Goal: Task Accomplishment & Management: Manage account settings

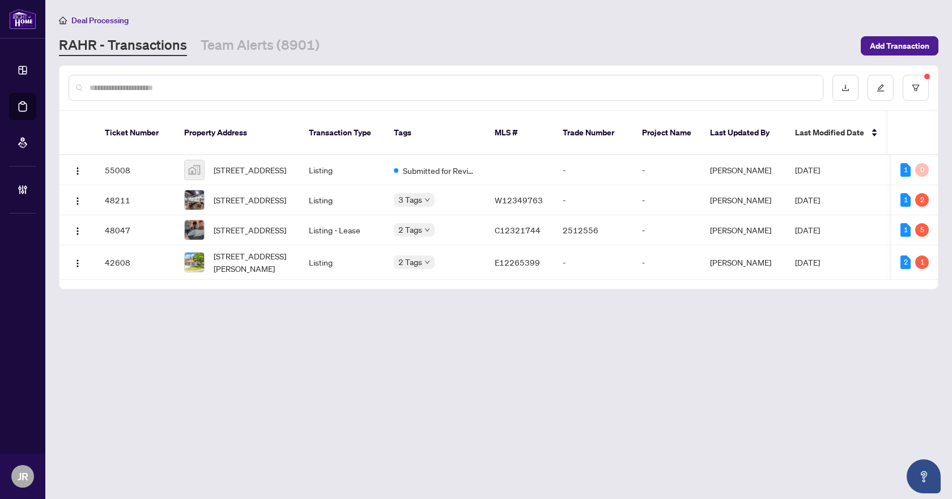
click at [383, 82] on input "text" at bounding box center [452, 88] width 724 height 12
click at [911, 91] on button "button" at bounding box center [916, 88] width 26 height 26
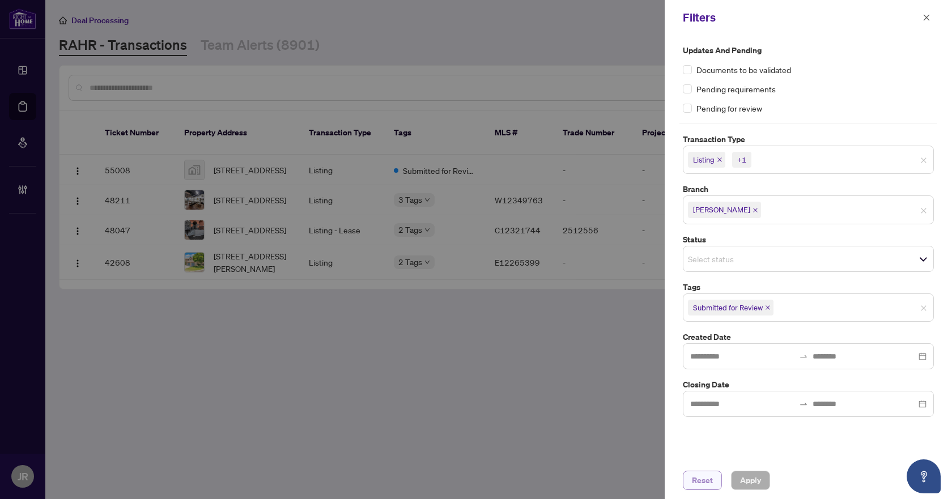
click at [702, 489] on span "Reset" at bounding box center [702, 481] width 21 height 18
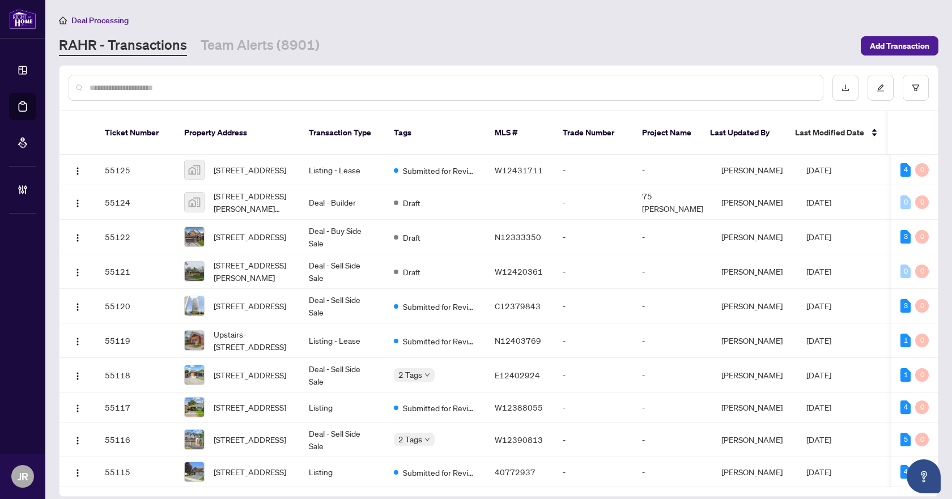
click at [309, 86] on input "text" at bounding box center [452, 88] width 724 height 12
click at [256, 88] on input "text" at bounding box center [452, 88] width 724 height 12
paste input "*********"
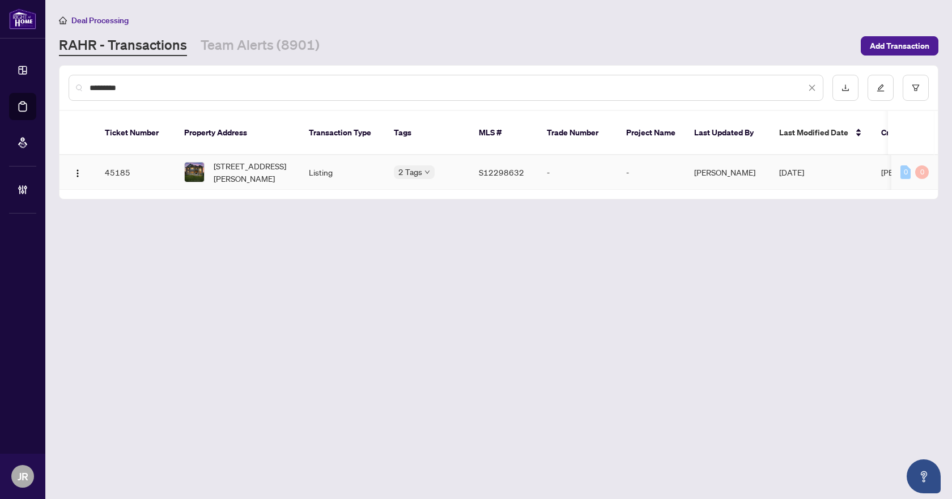
type input "*********"
click at [367, 160] on td "Listing" at bounding box center [342, 172] width 85 height 35
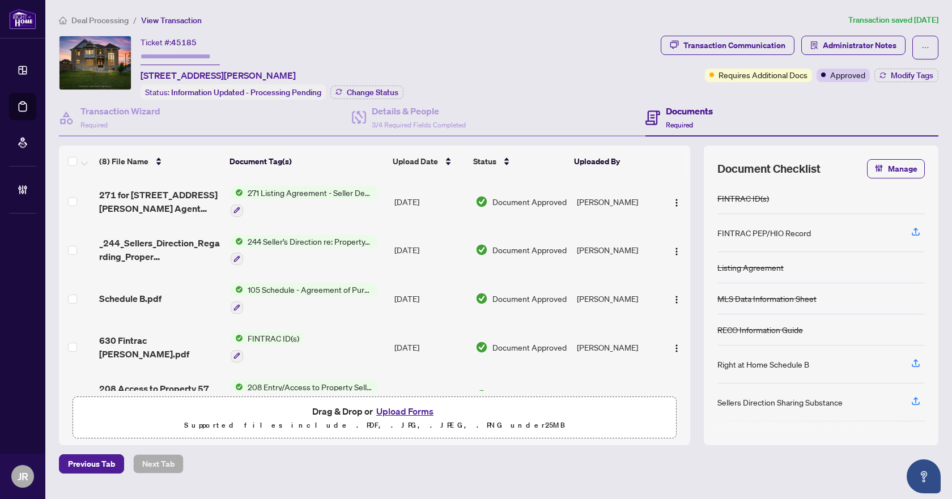
click at [435, 196] on td "[DATE]" at bounding box center [430, 201] width 81 height 49
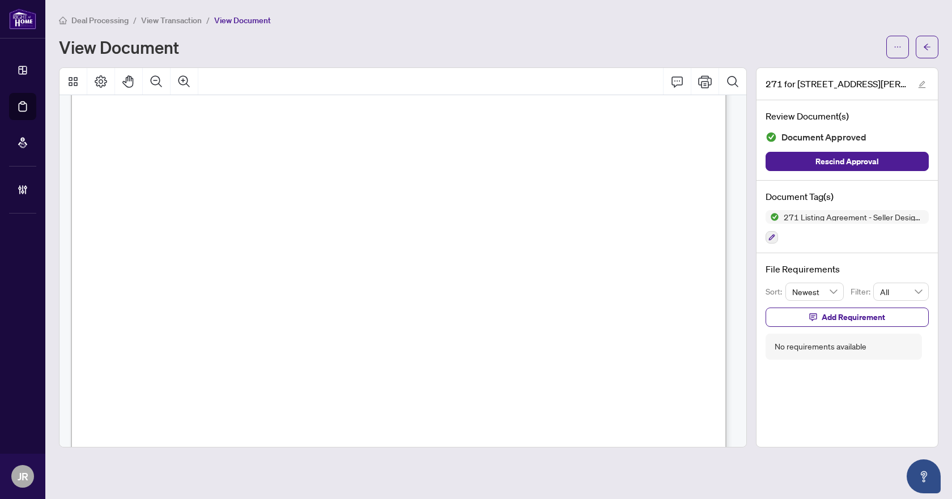
scroll to position [57, 0]
click at [927, 39] on span "button" at bounding box center [927, 47] width 8 height 18
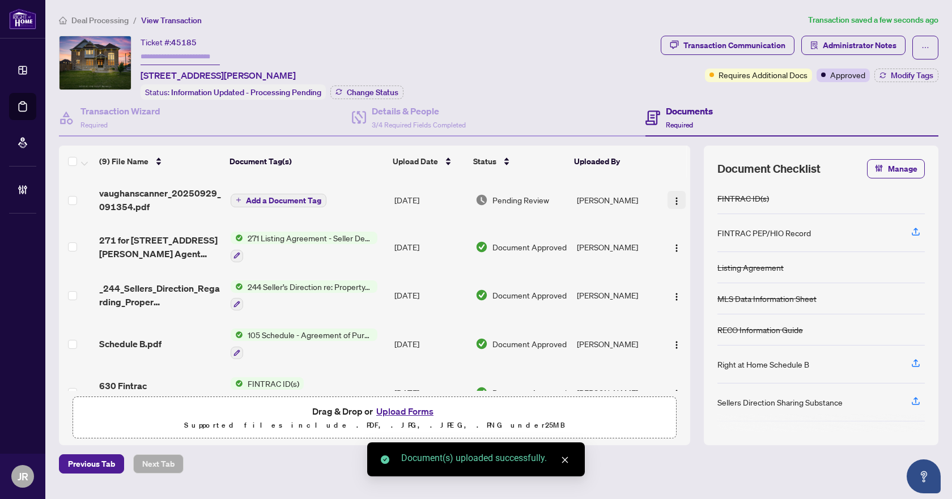
click at [674, 197] on img "button" at bounding box center [676, 201] width 9 height 9
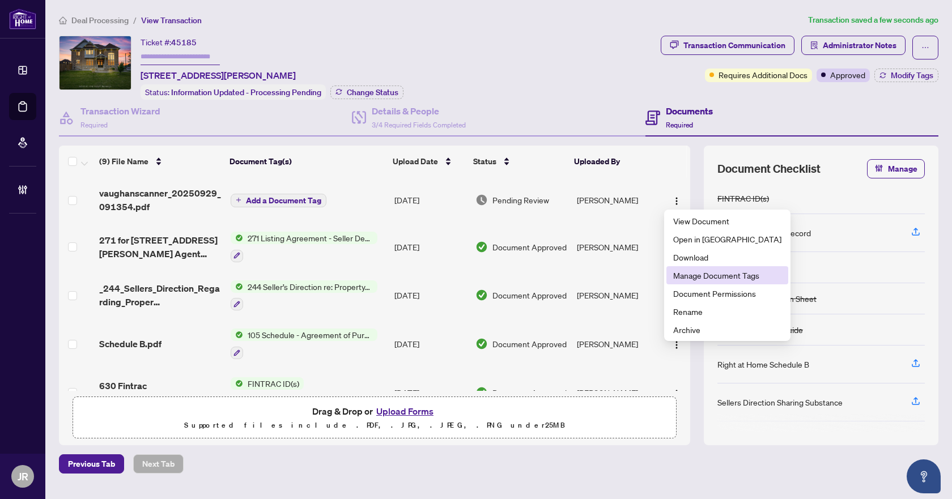
click at [721, 276] on span "Manage Document Tags" at bounding box center [727, 275] width 108 height 12
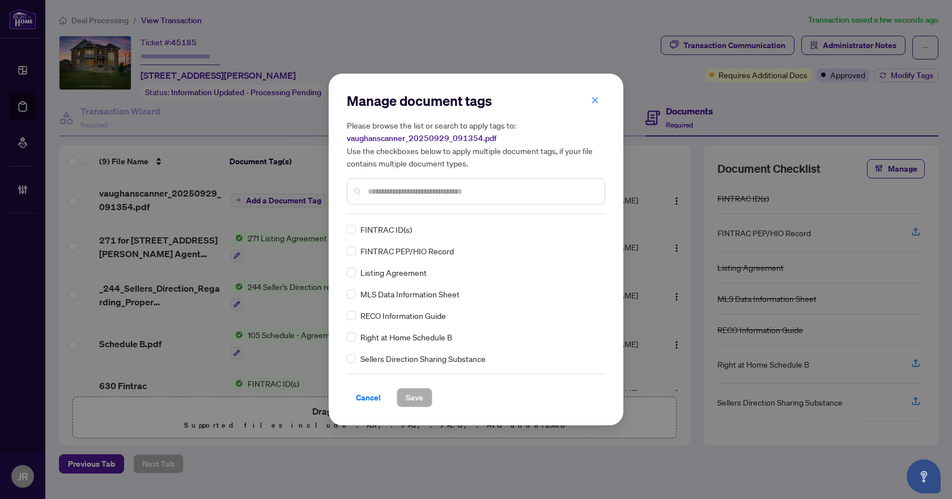
click at [451, 192] on input "text" at bounding box center [482, 191] width 228 height 12
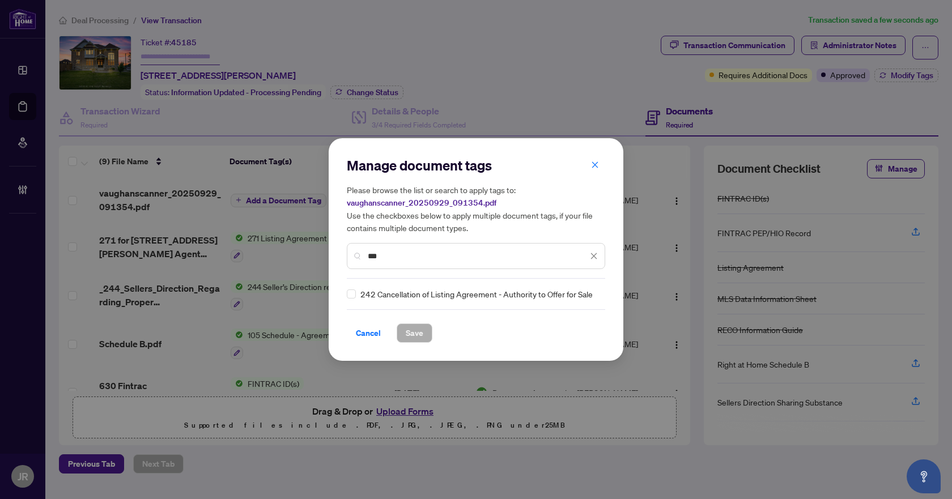
click at [344, 292] on div "Manage document tags Please browse the list or search to apply tags to: vaughan…" at bounding box center [476, 249] width 295 height 223
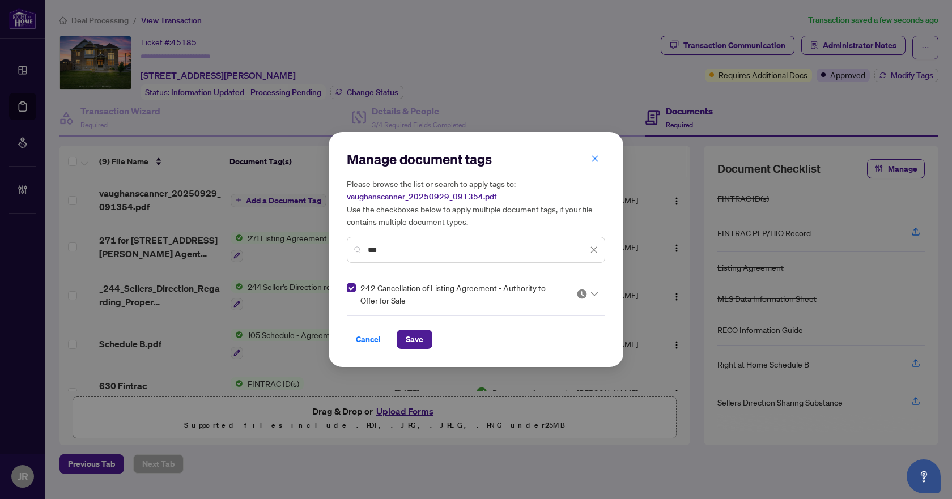
click at [402, 248] on input "***" at bounding box center [478, 250] width 220 height 12
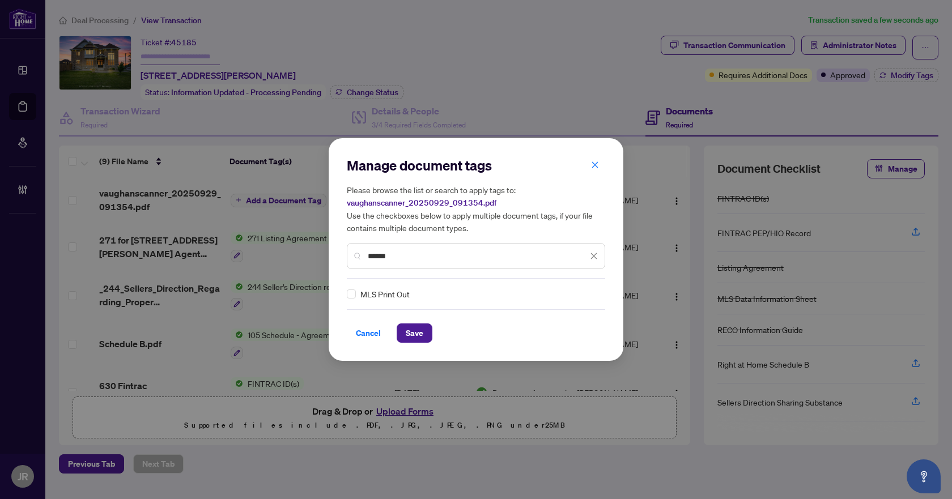
type input "******"
click at [356, 296] on div "MLS Print Out" at bounding box center [473, 294] width 252 height 12
click at [582, 291] on img at bounding box center [581, 293] width 11 height 11
click at [595, 259] on icon "close" at bounding box center [594, 256] width 8 height 8
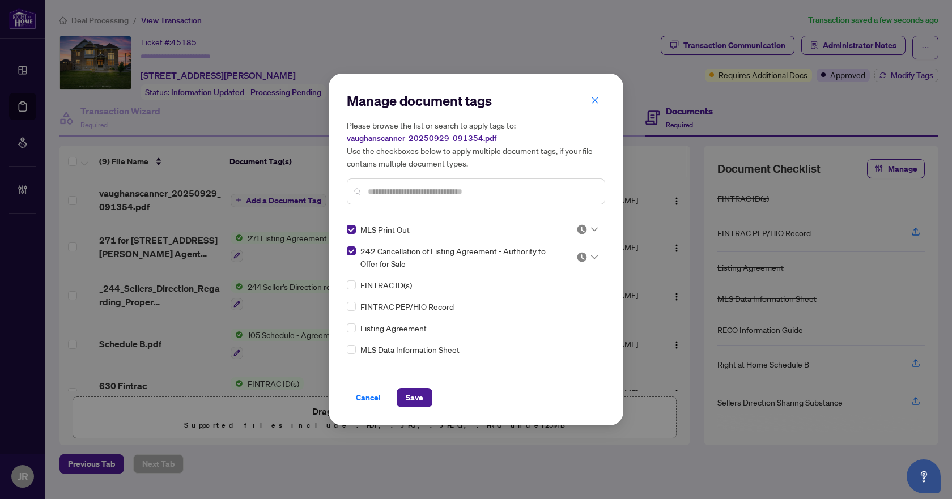
click at [578, 233] on img at bounding box center [581, 229] width 11 height 11
click at [569, 283] on div "Approved" at bounding box center [549, 285] width 73 height 12
click at [589, 254] on div at bounding box center [587, 257] width 22 height 11
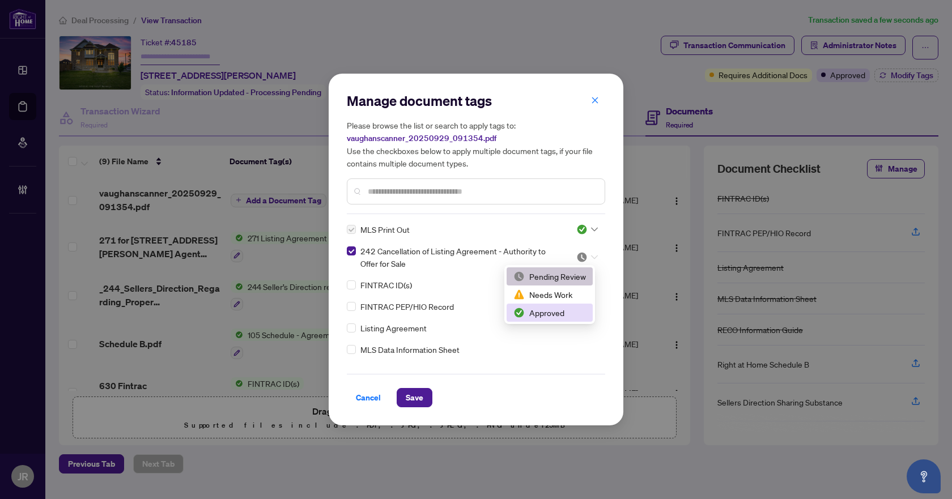
click at [550, 309] on div "Approved" at bounding box center [549, 313] width 73 height 12
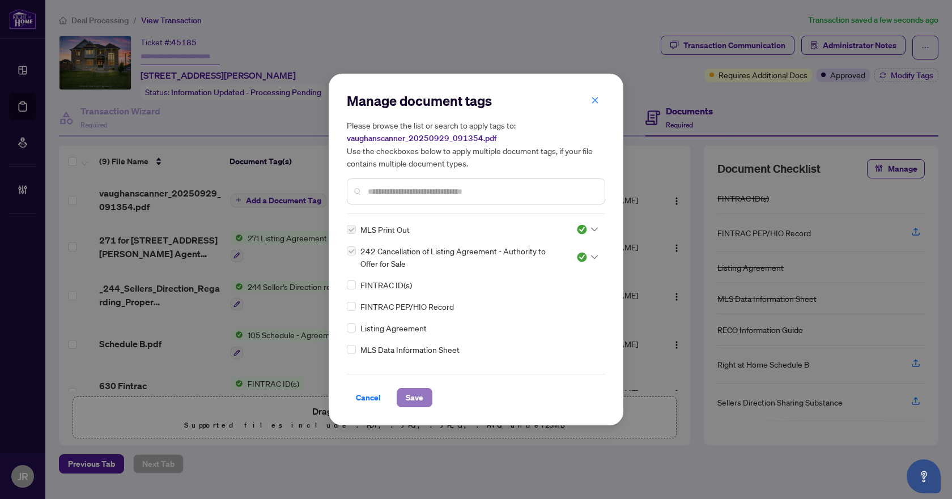
click at [402, 404] on button "Save" at bounding box center [415, 397] width 36 height 19
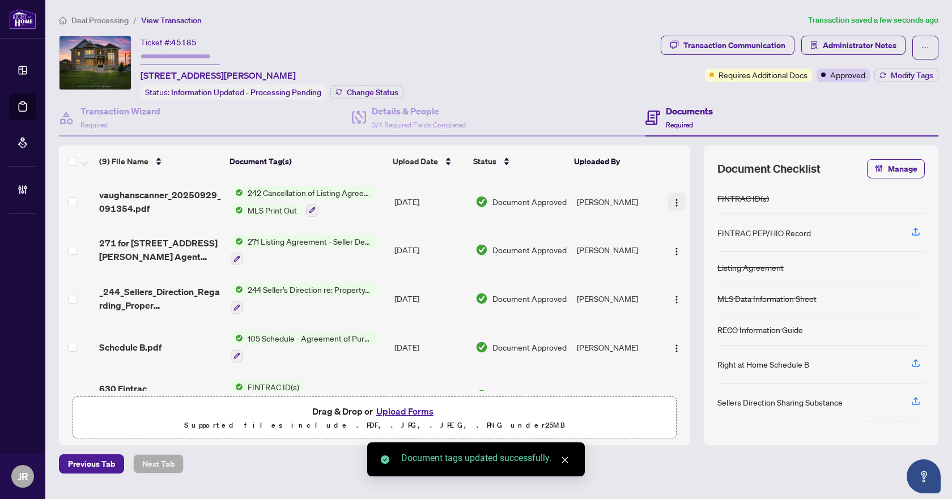
click at [673, 204] on img "button" at bounding box center [676, 202] width 9 height 9
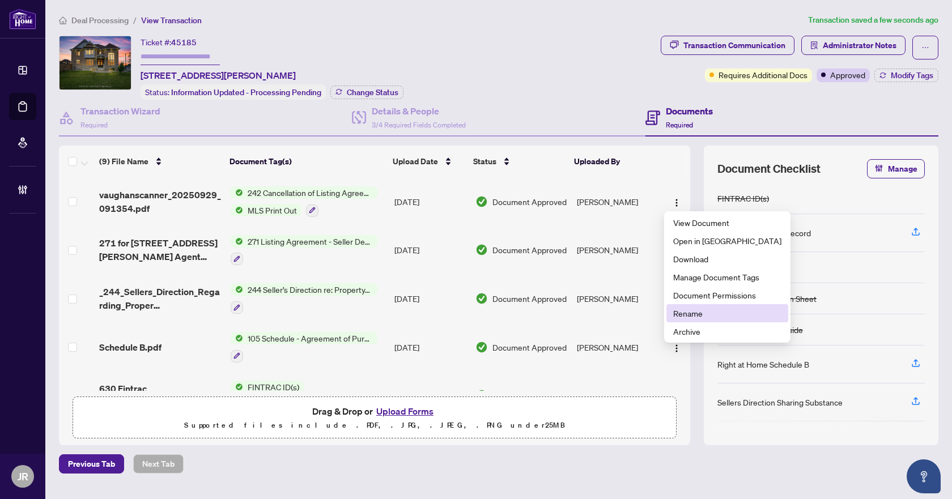
click at [701, 311] on span "Rename" at bounding box center [727, 313] width 108 height 12
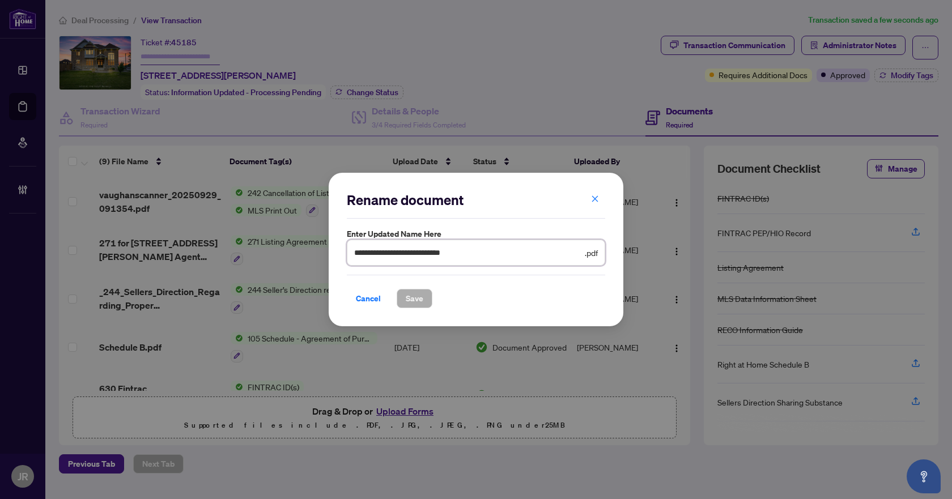
click at [503, 256] on input "**********" at bounding box center [468, 253] width 228 height 12
type input "**********"
click at [414, 291] on span "Save" at bounding box center [415, 299] width 18 height 18
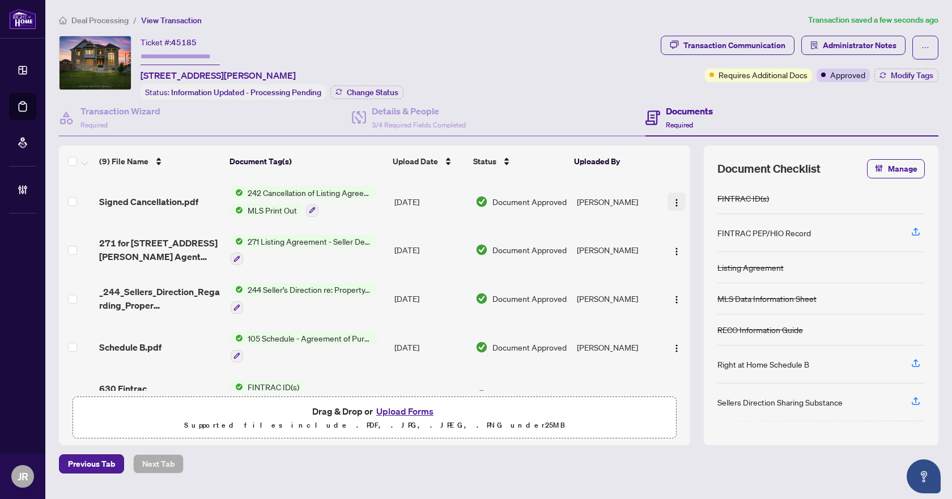
click at [672, 196] on span "button" at bounding box center [676, 202] width 9 height 12
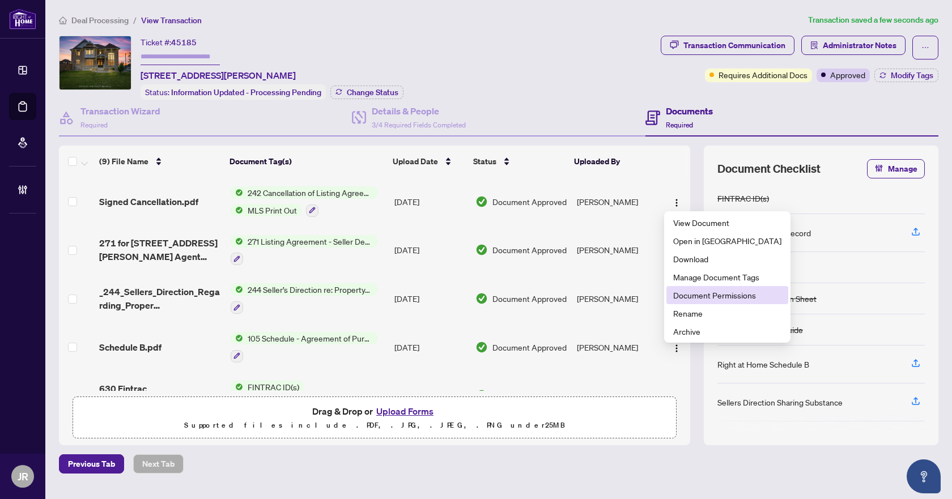
click at [701, 302] on li "Document Permissions" at bounding box center [728, 295] width 122 height 18
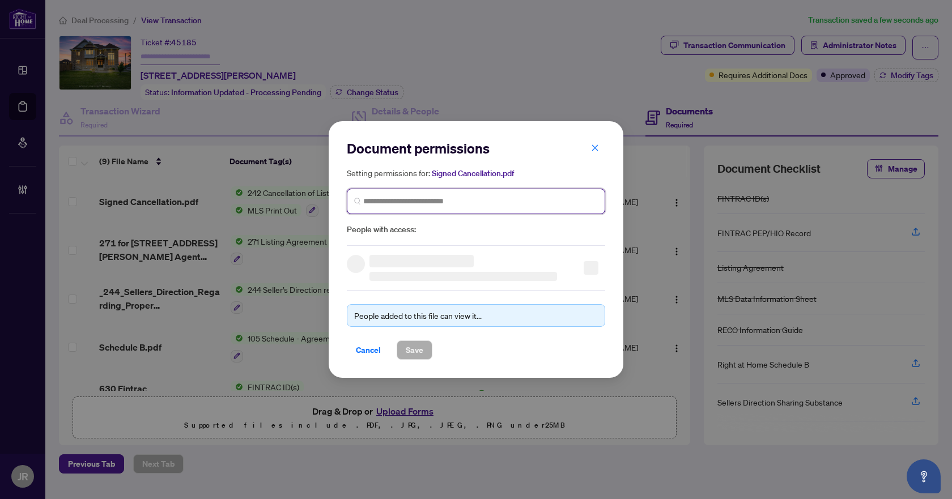
click at [502, 203] on input "search" at bounding box center [480, 202] width 235 height 12
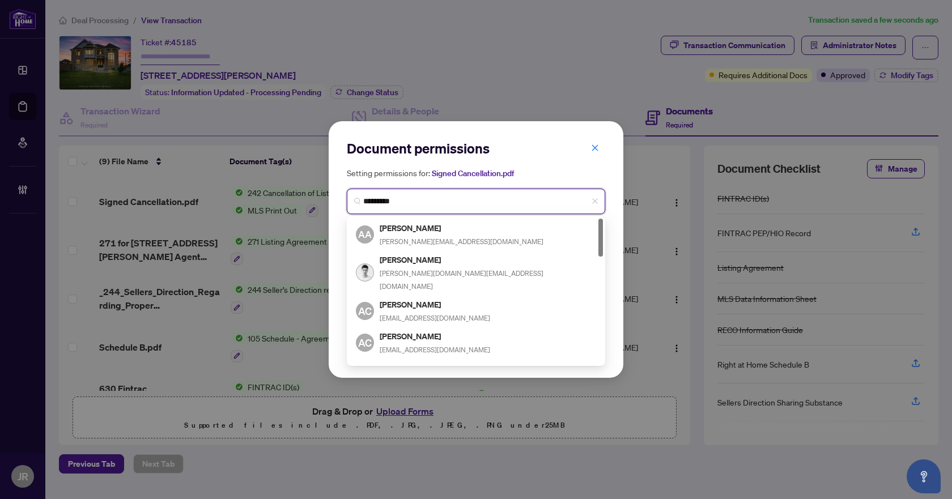
type input "**********"
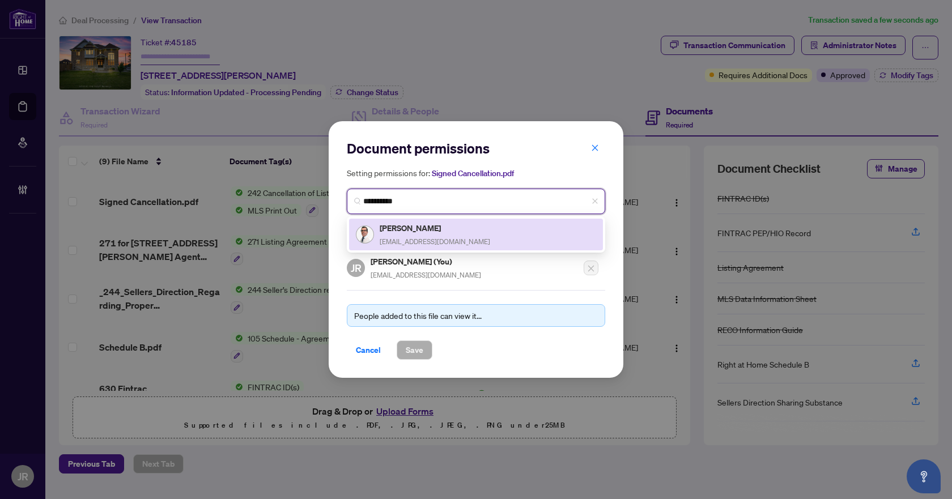
click at [496, 230] on div "[PERSON_NAME] [EMAIL_ADDRESS][DOMAIN_NAME]" at bounding box center [476, 235] width 240 height 26
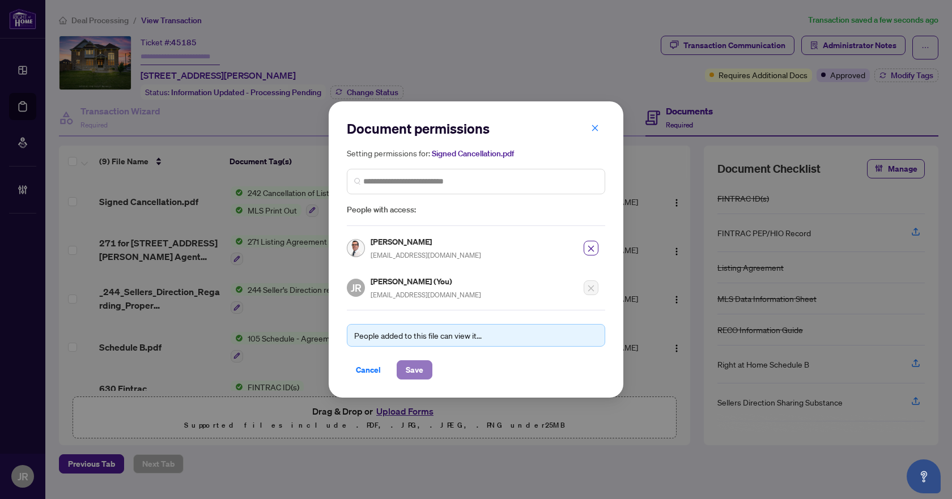
click at [418, 363] on span "Save" at bounding box center [415, 370] width 18 height 18
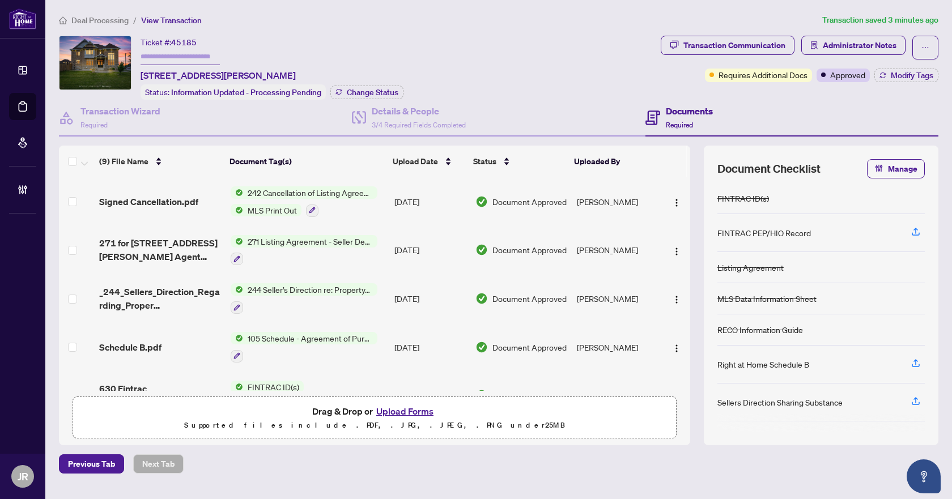
click at [911, 82] on div "Transaction Communication Administrator Notes Requires Additional Docs Approved…" at bounding box center [800, 68] width 282 height 64
click at [912, 77] on span "Modify Tags" at bounding box center [912, 75] width 43 height 8
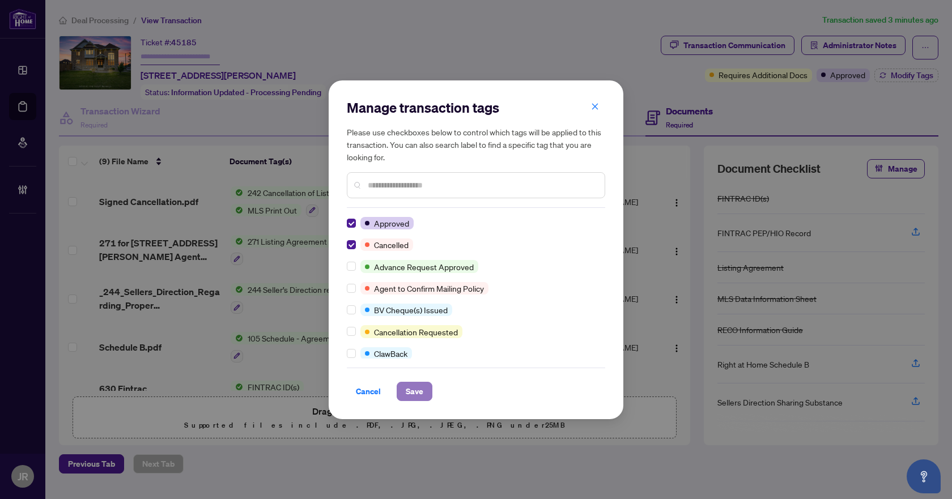
click at [404, 391] on button "Save" at bounding box center [415, 391] width 36 height 19
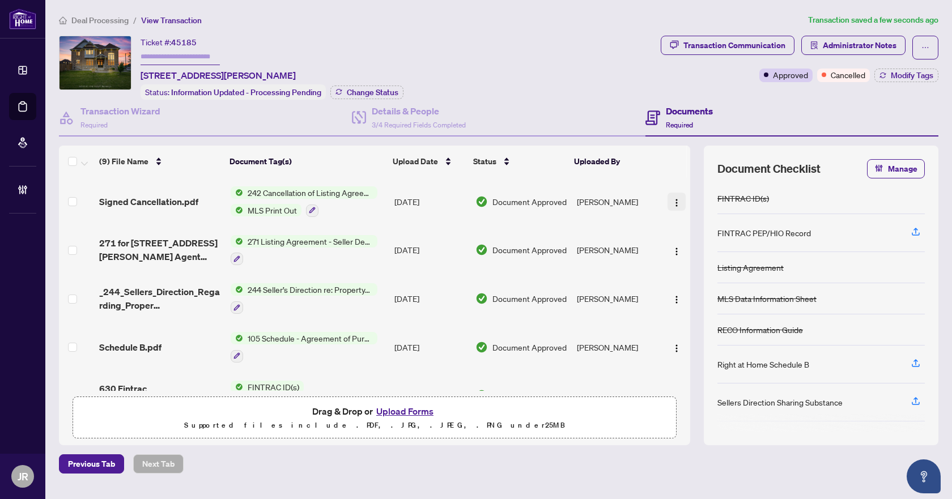
click at [675, 199] on img "button" at bounding box center [676, 202] width 9 height 9
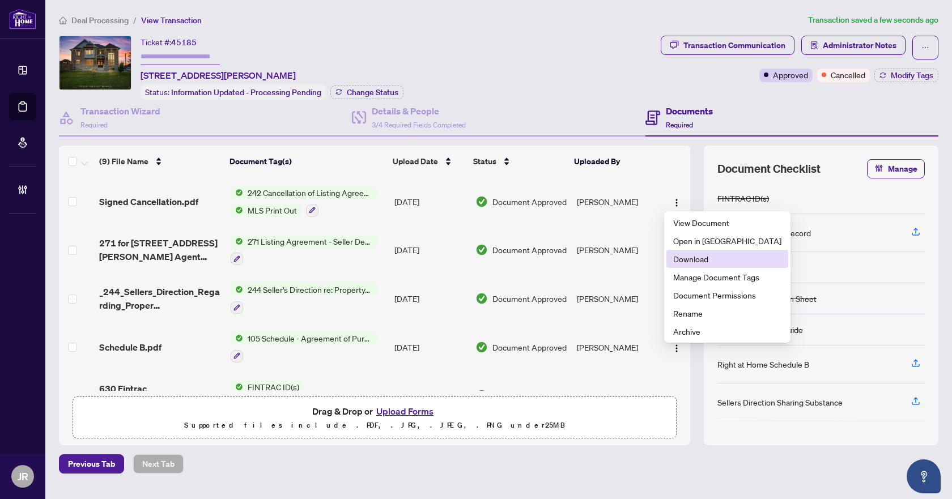
click at [699, 257] on span "Download" at bounding box center [727, 259] width 108 height 12
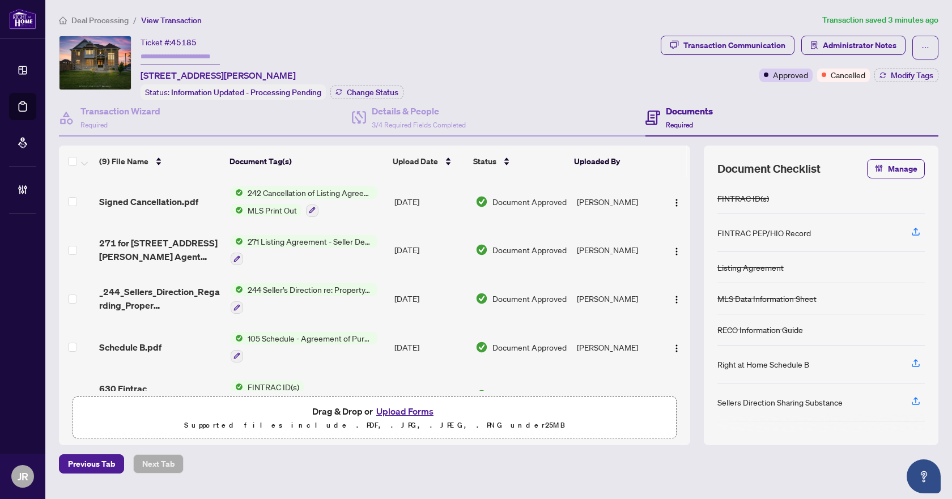
click at [106, 17] on span "Deal Processing" at bounding box center [99, 20] width 57 height 10
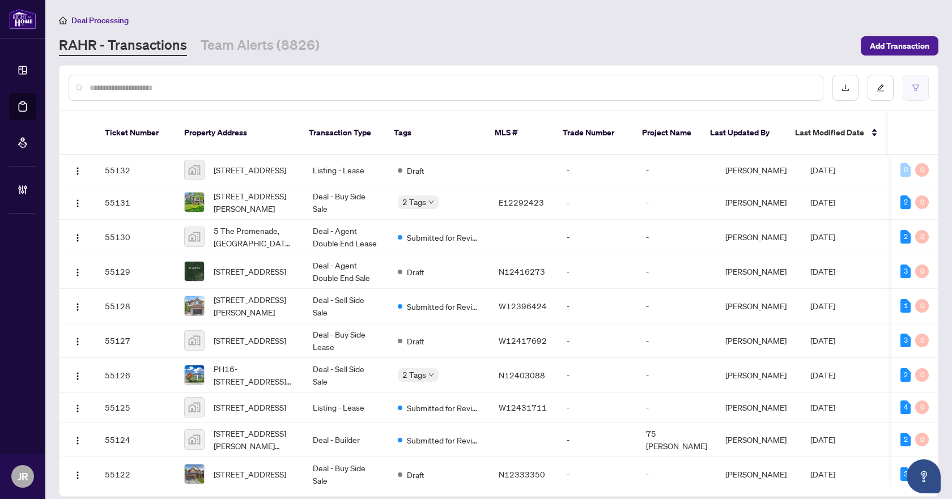
click at [919, 79] on button "button" at bounding box center [916, 88] width 26 height 26
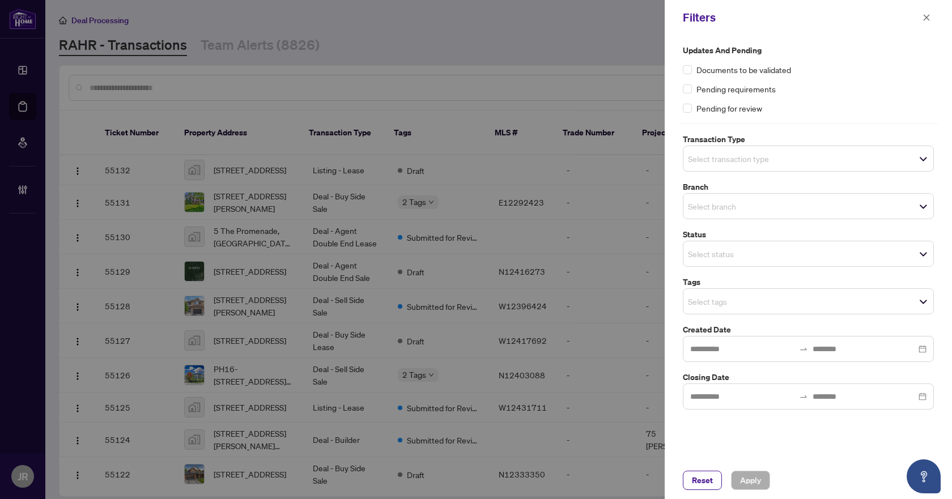
click at [792, 197] on div "Select branch" at bounding box center [808, 206] width 251 height 26
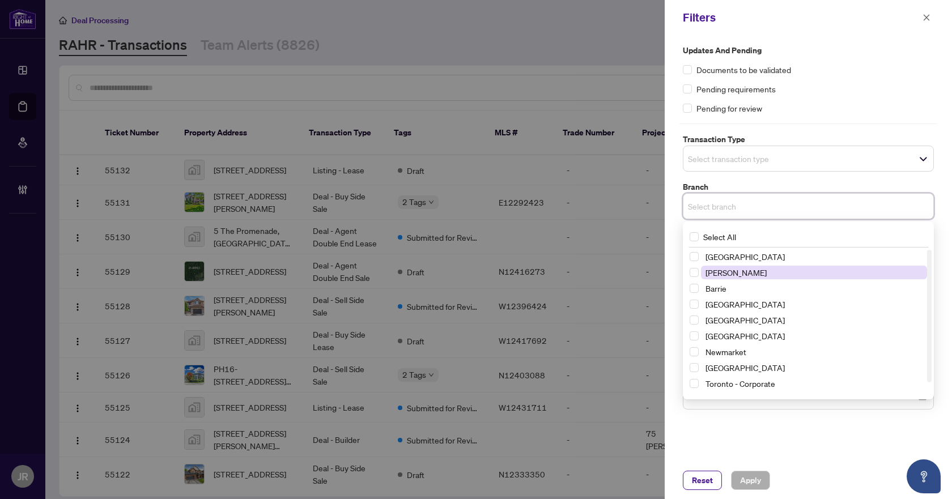
click at [769, 276] on span "[PERSON_NAME]" at bounding box center [814, 273] width 226 height 14
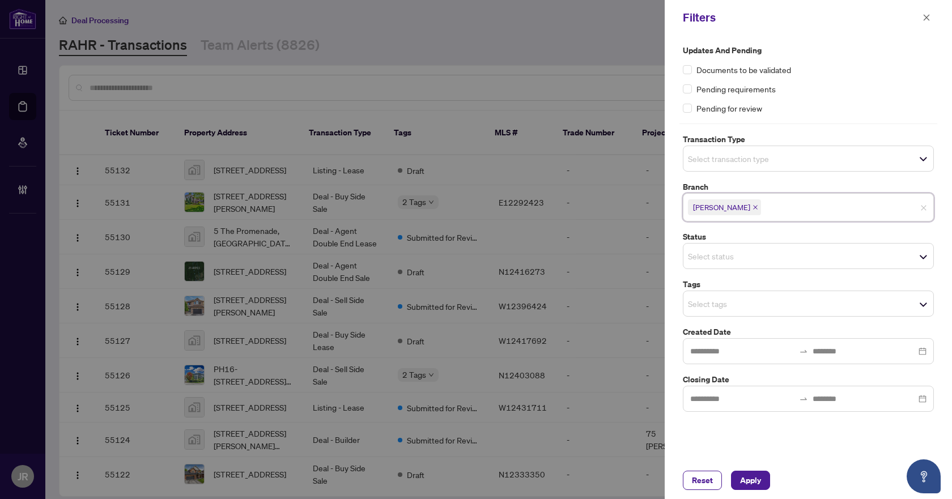
click at [851, 107] on div "Pending for review" at bounding box center [808, 108] width 251 height 12
click at [842, 160] on span "Select transaction type" at bounding box center [809, 159] width 250 height 16
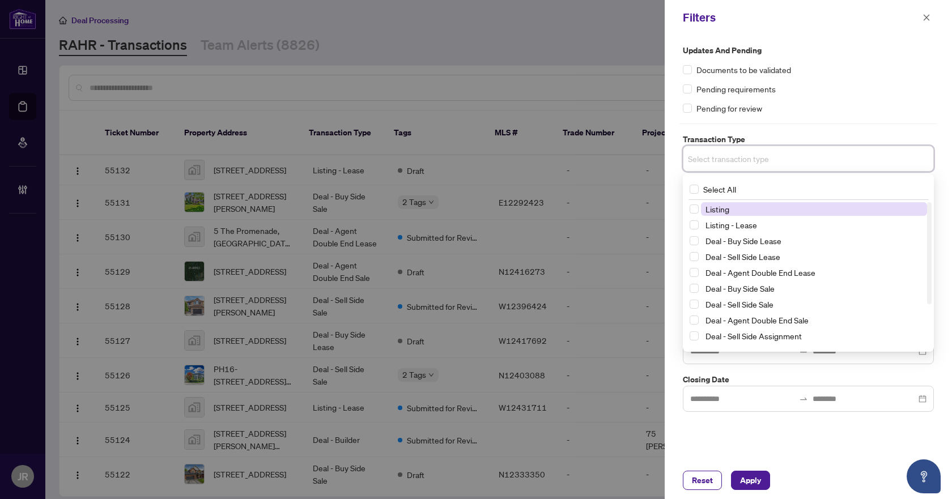
click at [820, 212] on span "Listing" at bounding box center [814, 209] width 226 height 14
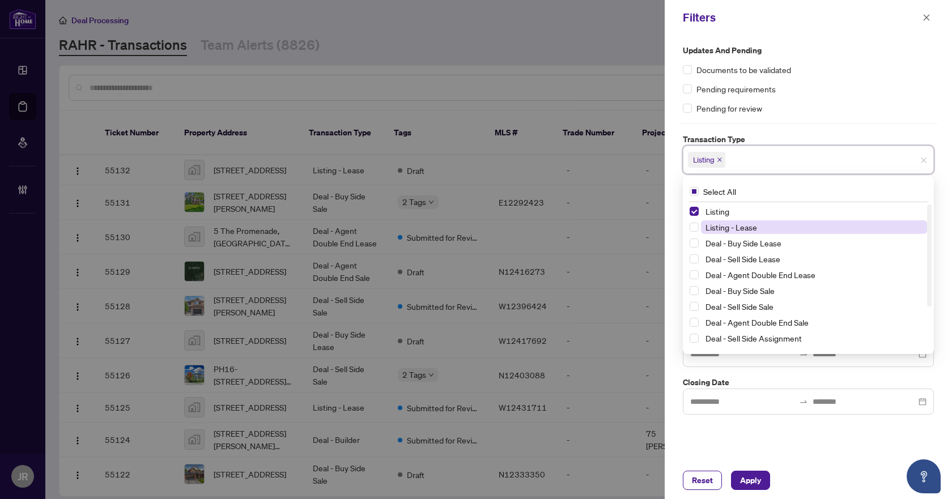
click at [812, 230] on span "Listing - Lease" at bounding box center [814, 227] width 226 height 14
click at [886, 92] on div "Pending requirements" at bounding box center [808, 89] width 251 height 12
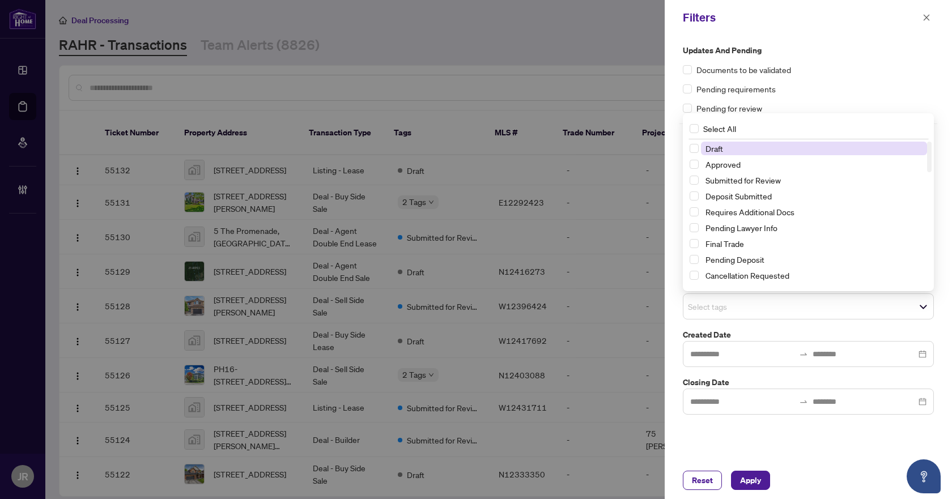
click at [782, 309] on span "Select tags" at bounding box center [809, 307] width 250 height 16
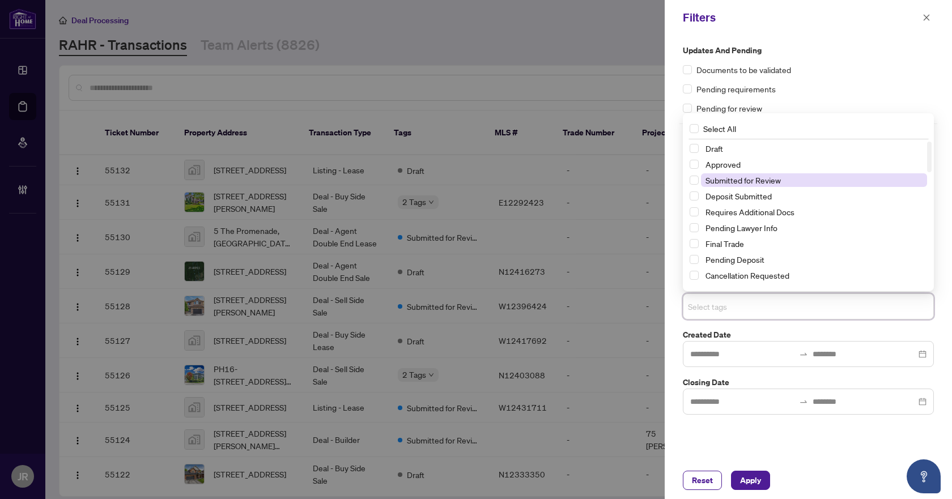
click at [762, 181] on span "Submitted for Review" at bounding box center [743, 180] width 75 height 10
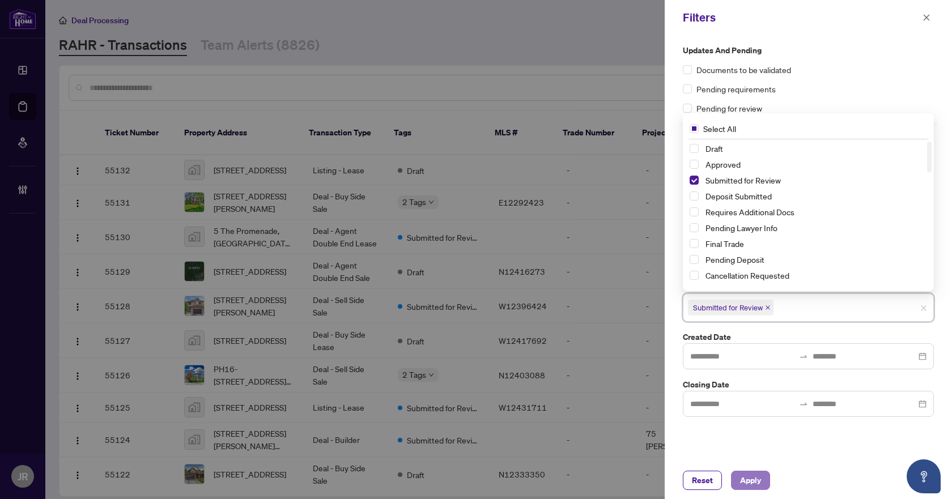
click at [762, 478] on button "Apply" at bounding box center [750, 480] width 39 height 19
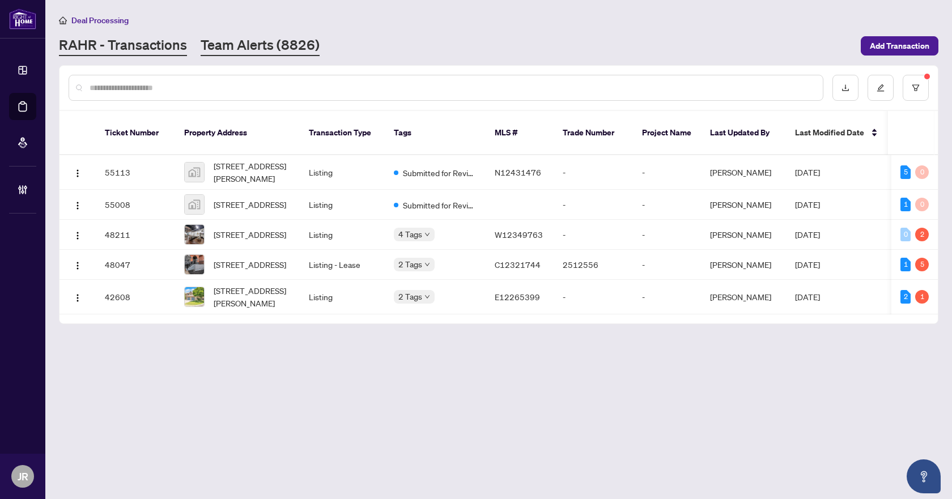
click at [258, 50] on link "Team Alerts (8826)" at bounding box center [260, 46] width 119 height 20
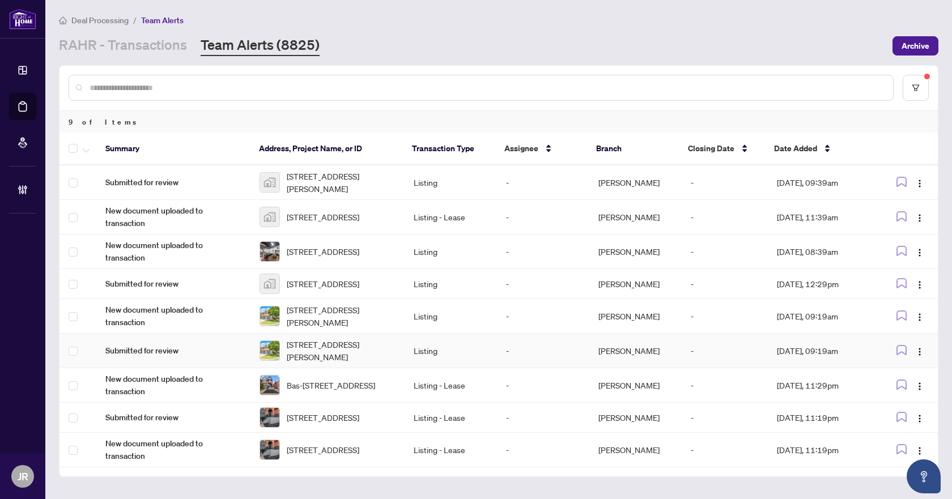
scroll to position [2, 0]
click at [145, 39] on link "RAHR - Transactions" at bounding box center [123, 46] width 128 height 20
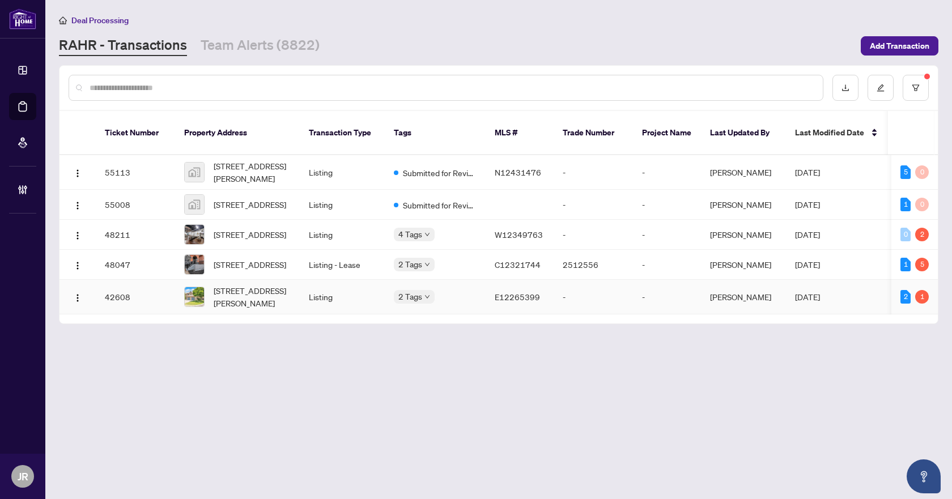
click at [358, 304] on td "Listing" at bounding box center [342, 297] width 85 height 35
